Goal: Find specific page/section: Find specific page/section

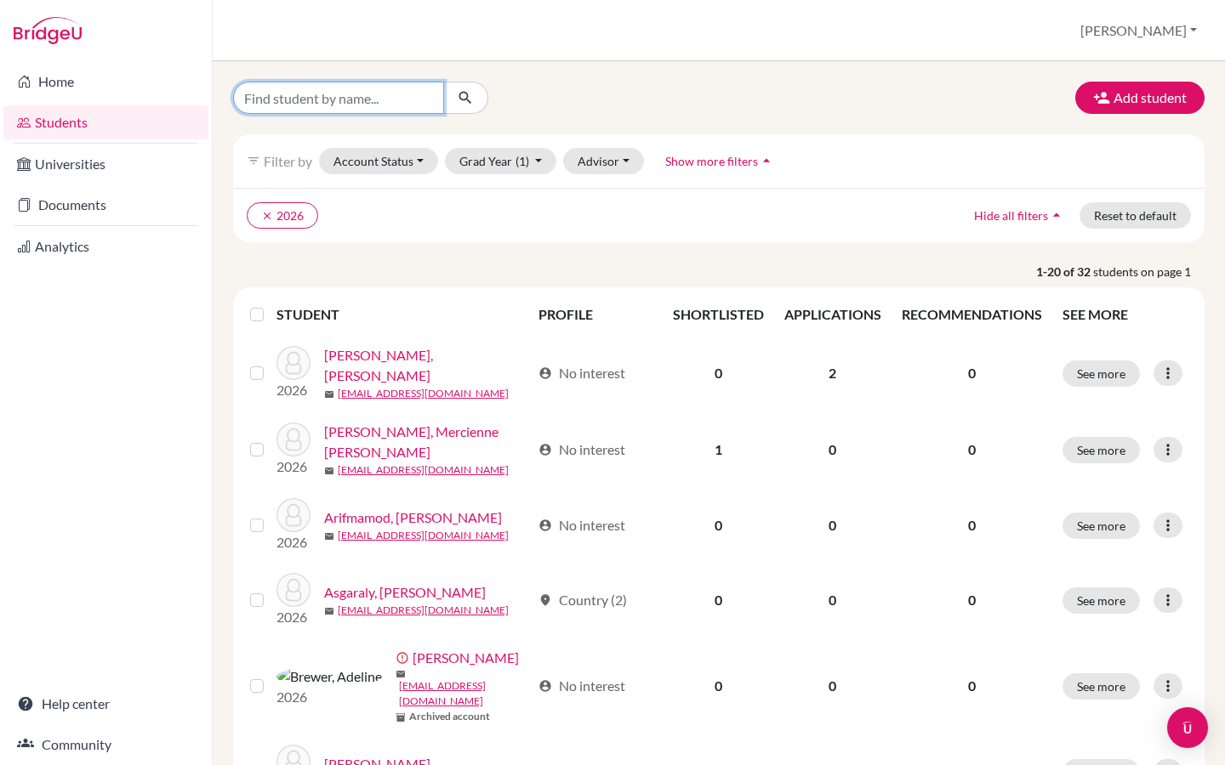
click at [368, 98] on input "Find student by name..." at bounding box center [338, 98] width 211 height 32
type input "[PERSON_NAME]"
click button "submit" at bounding box center [465, 98] width 45 height 32
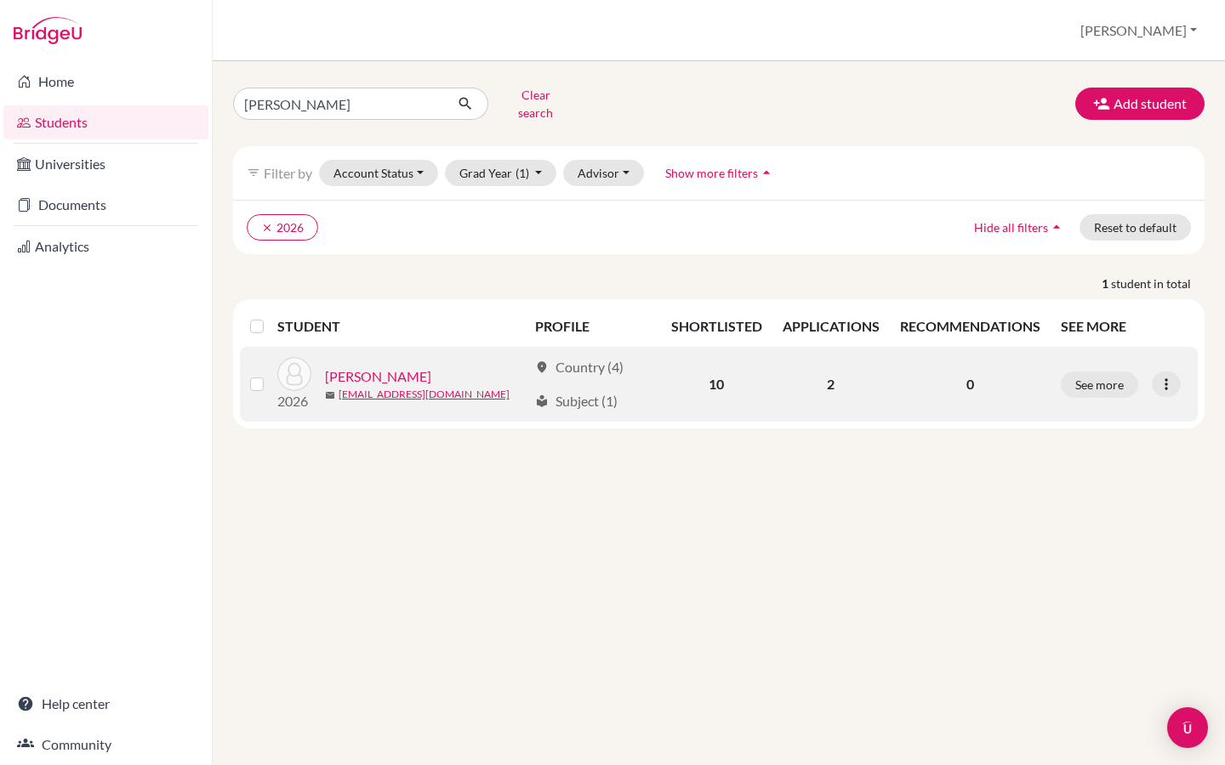
click at [356, 367] on link "[PERSON_NAME]" at bounding box center [378, 377] width 106 height 20
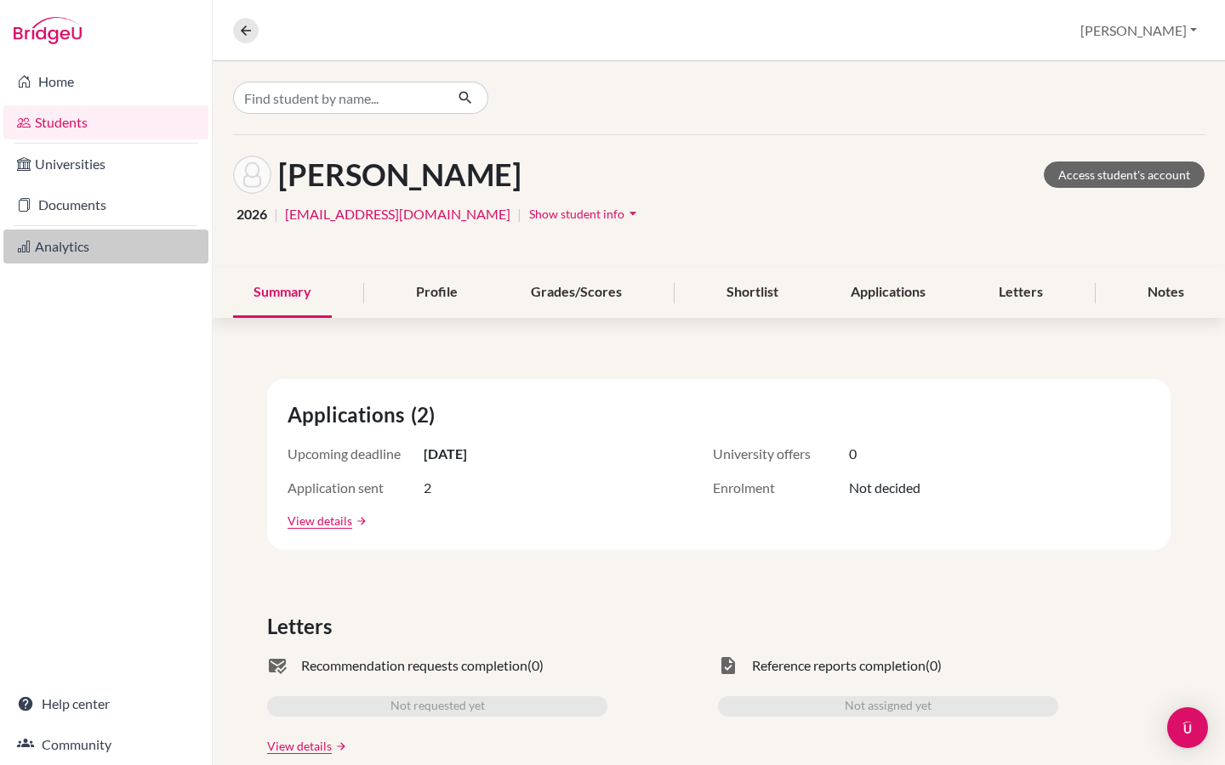
click at [79, 248] on link "Analytics" at bounding box center [105, 247] width 205 height 34
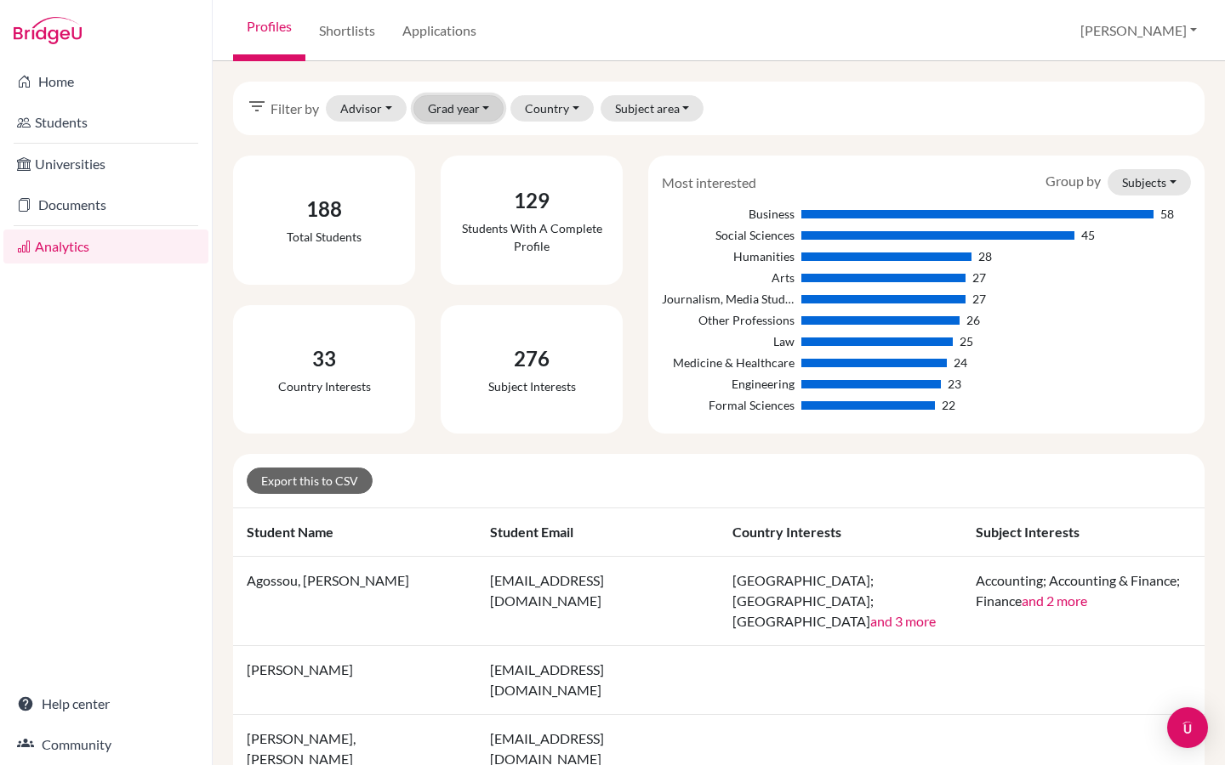
click at [483, 104] on button "Grad year" at bounding box center [458, 108] width 91 height 26
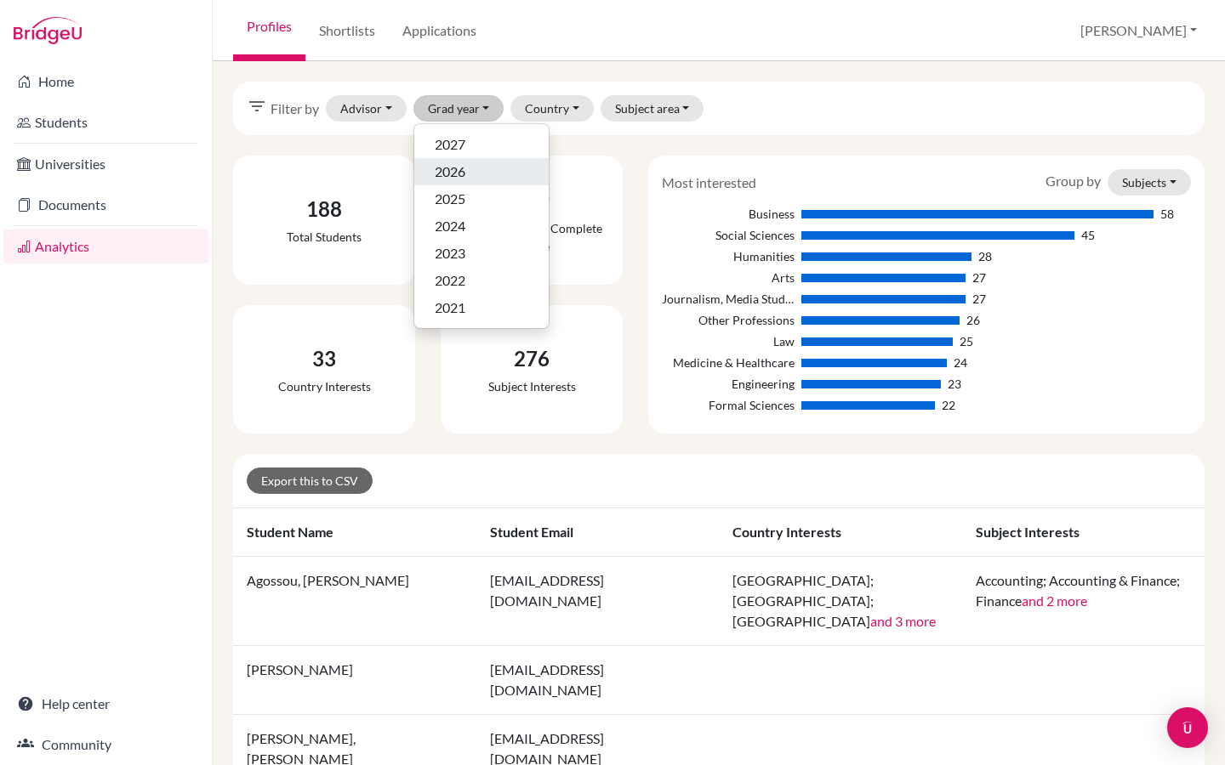
click at [469, 178] on div "2026" at bounding box center [482, 172] width 94 height 20
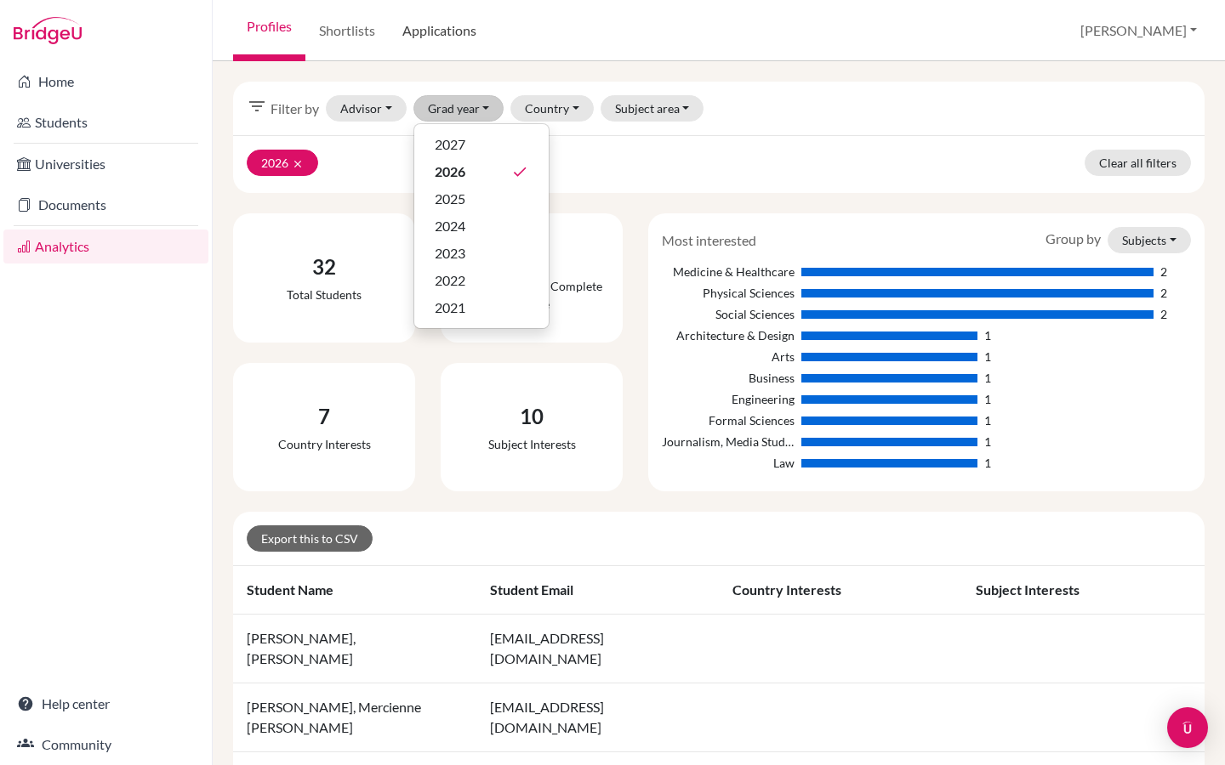
click at [450, 39] on link "Applications" at bounding box center [439, 30] width 101 height 61
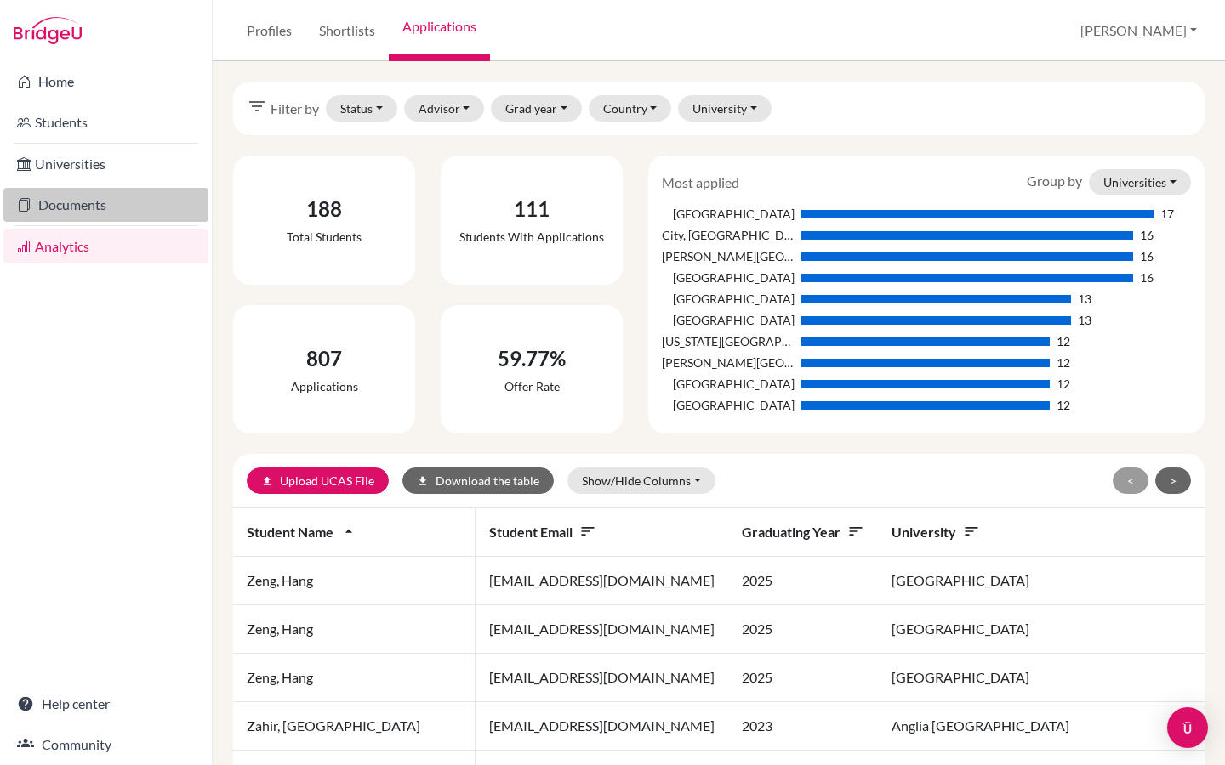
click at [55, 210] on link "Documents" at bounding box center [105, 205] width 205 height 34
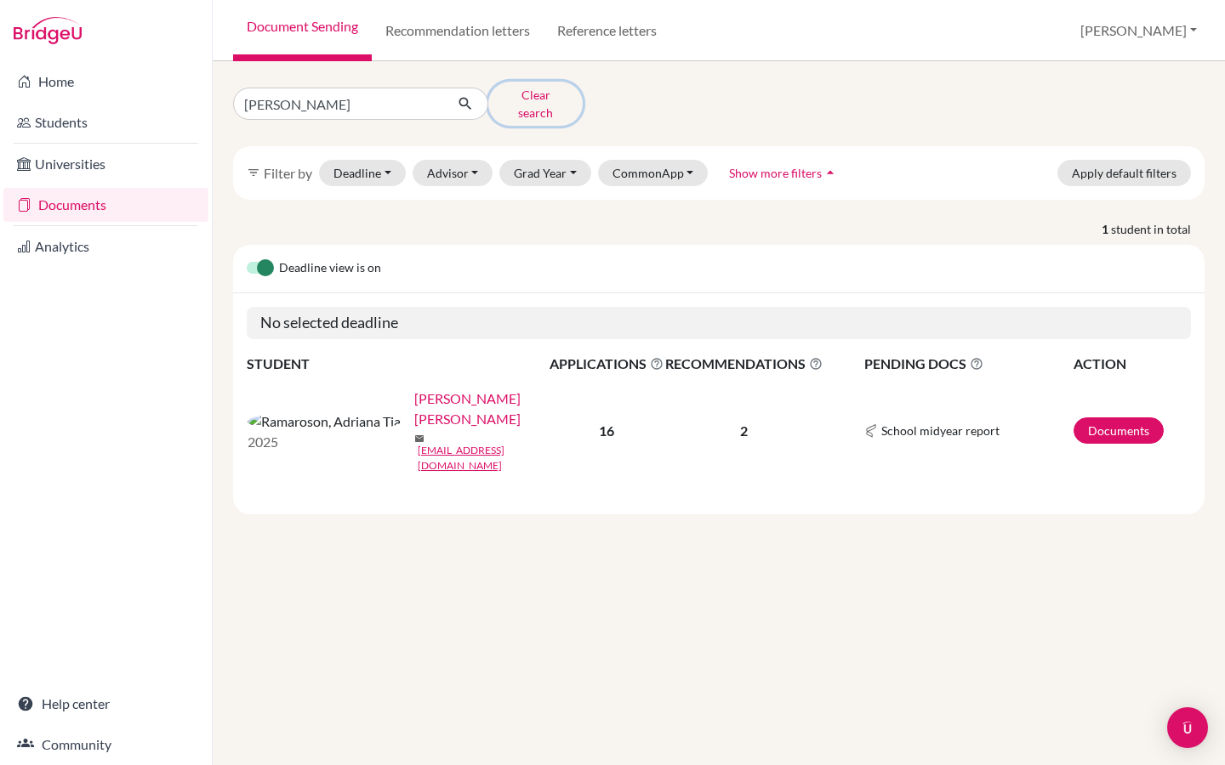
click at [556, 94] on button "Clear search" at bounding box center [535, 104] width 94 height 44
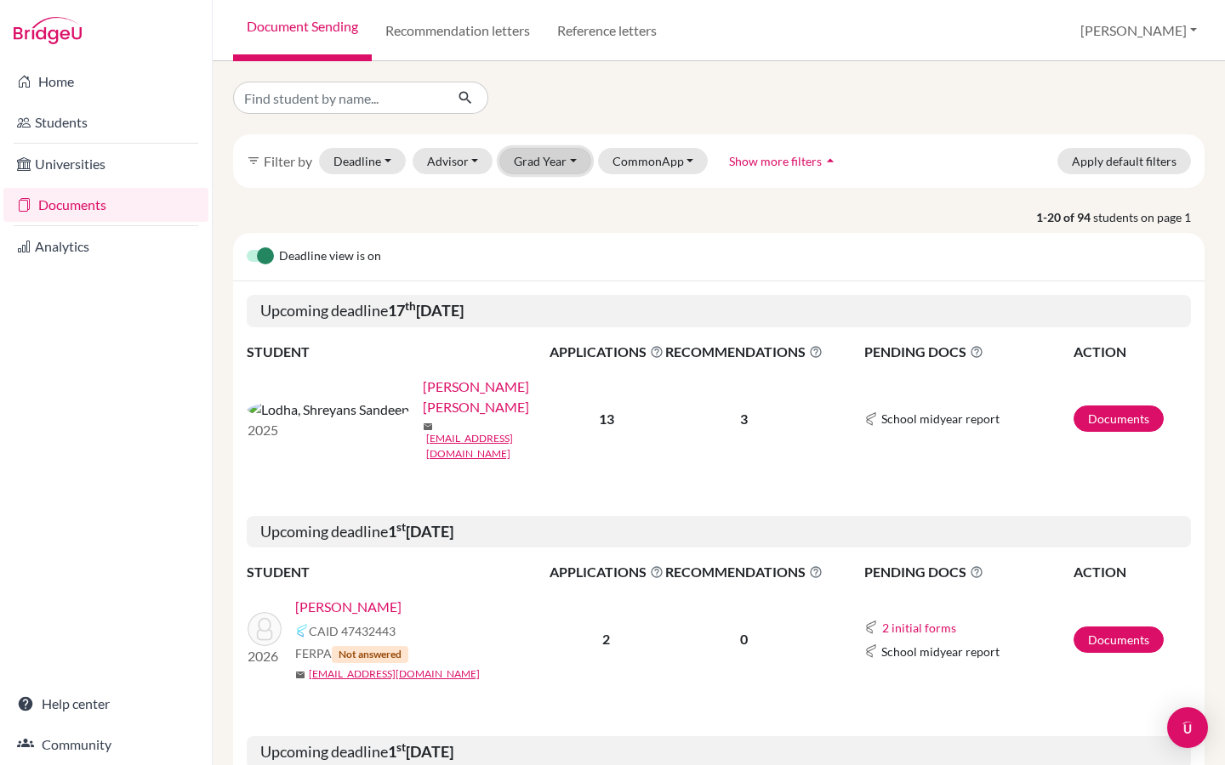
click at [569, 162] on button "Grad Year" at bounding box center [545, 161] width 92 height 26
click at [551, 223] on div "2026" at bounding box center [551, 224] width 60 height 20
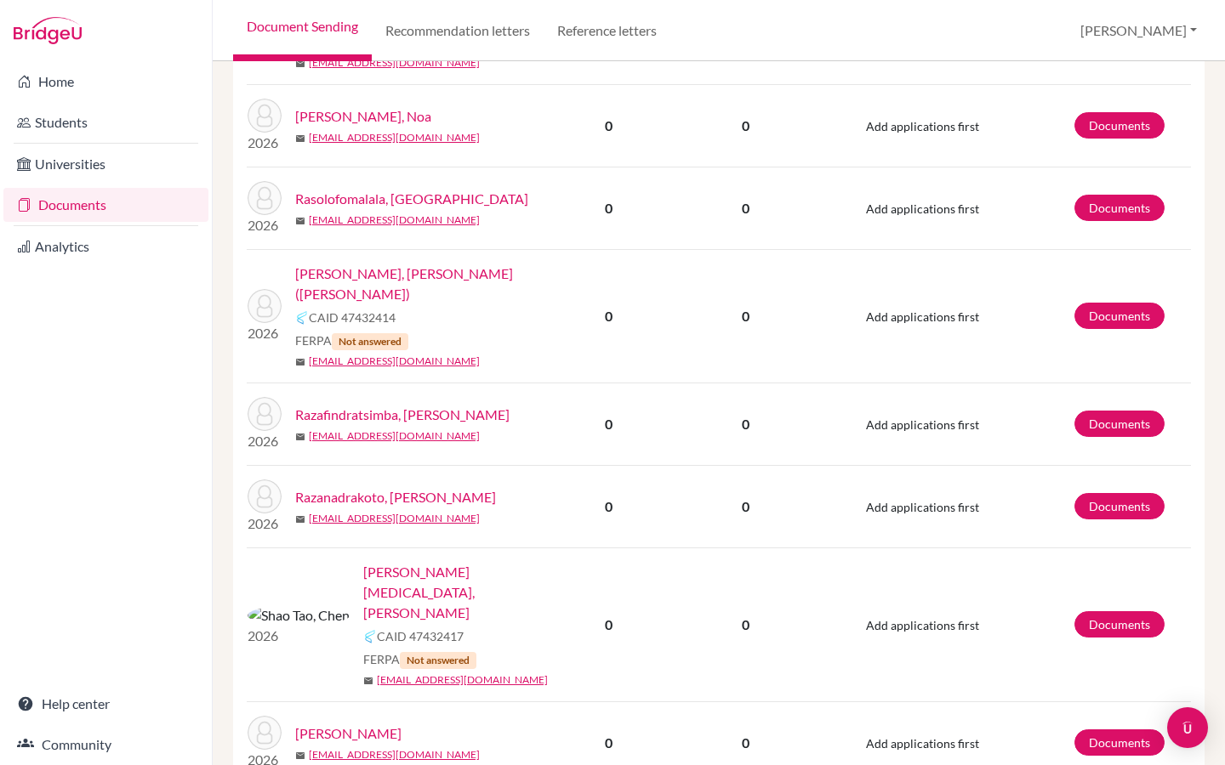
scroll to position [1862, 0]
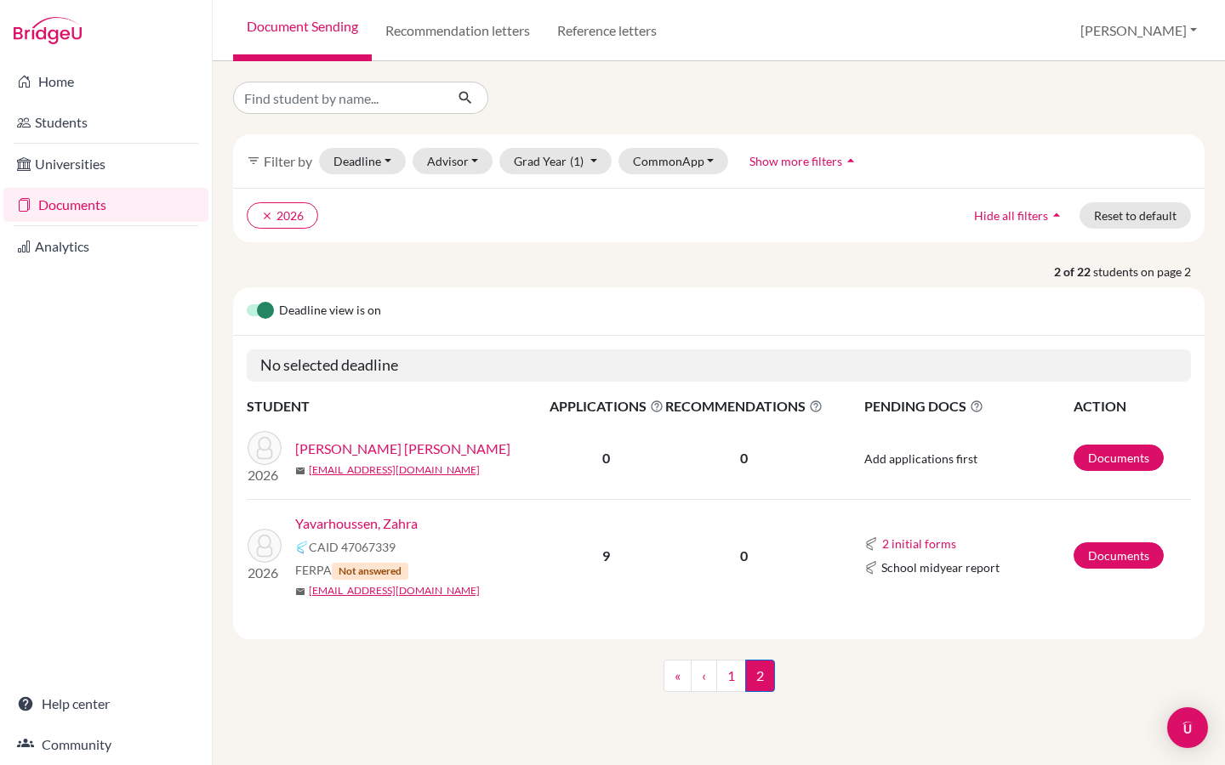
click at [607, 556] on b "9" at bounding box center [606, 556] width 8 height 16
click at [730, 665] on link "1" at bounding box center [731, 676] width 30 height 32
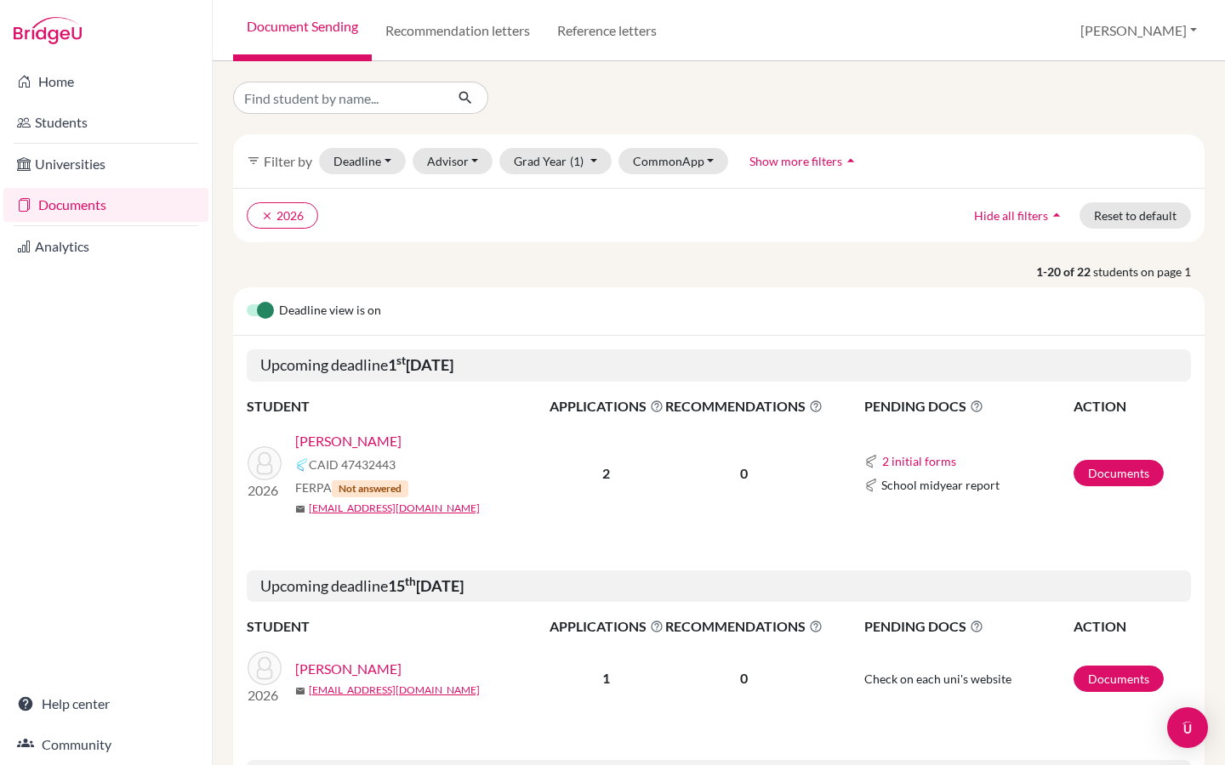
click at [608, 472] on b "2" at bounding box center [606, 473] width 8 height 16
click at [348, 439] on link "[PERSON_NAME]" at bounding box center [348, 441] width 106 height 20
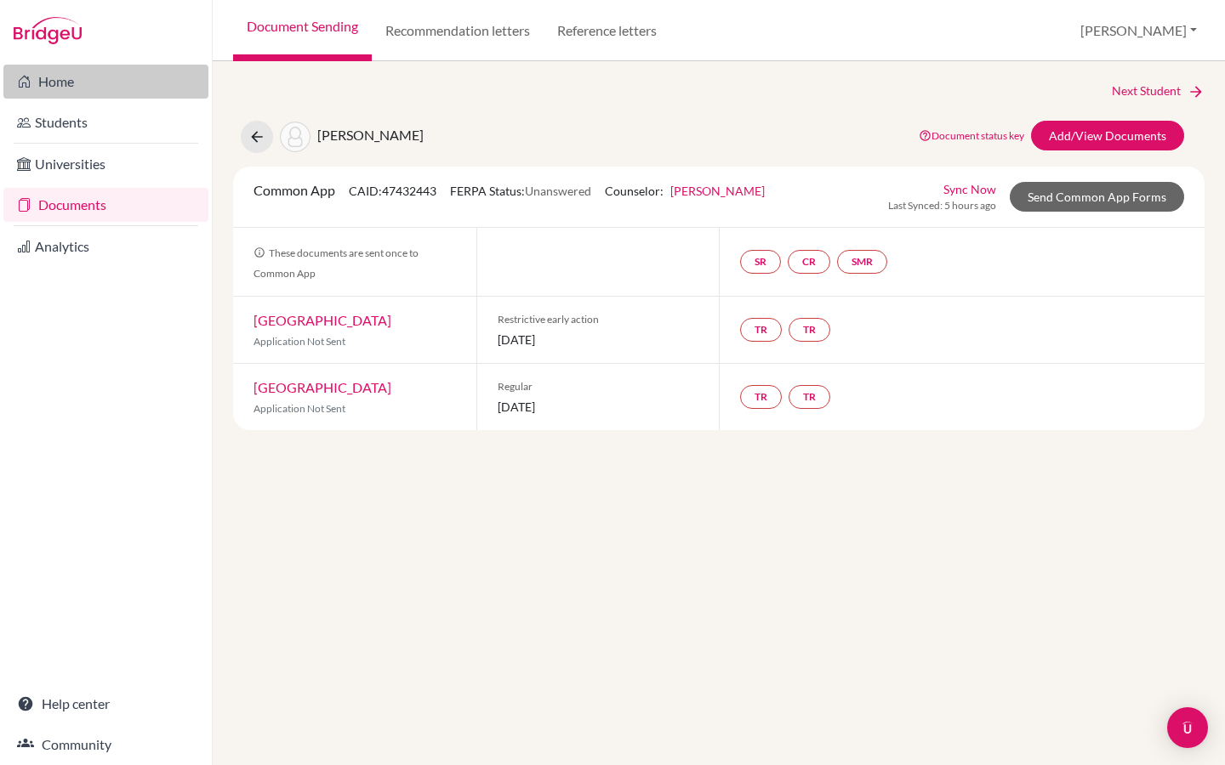
click at [55, 81] on link "Home" at bounding box center [105, 82] width 205 height 34
